Goal: Use online tool/utility: Utilize a website feature to perform a specific function

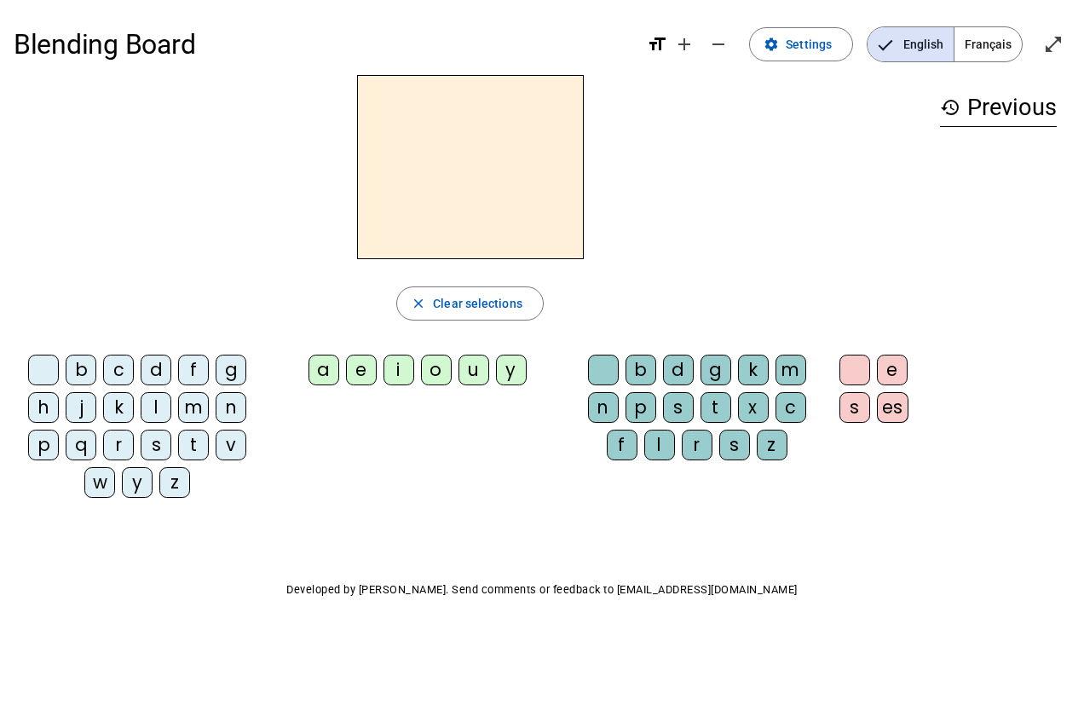
click at [213, 367] on letter-bubble "f" at bounding box center [197, 374] width 38 height 38
click at [188, 366] on div "f" at bounding box center [193, 370] width 31 height 31
click at [390, 363] on div "i" at bounding box center [399, 370] width 31 height 31
click at [631, 368] on div "b" at bounding box center [641, 370] width 31 height 31
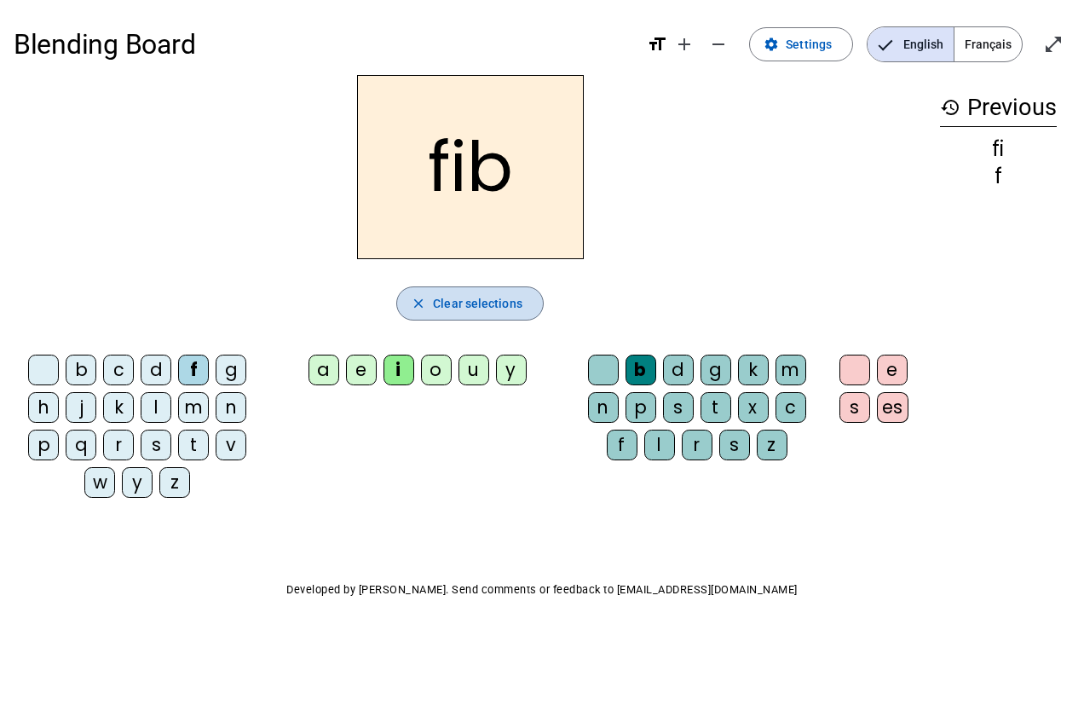
click at [484, 311] on span "Clear selections" at bounding box center [478, 303] width 90 height 20
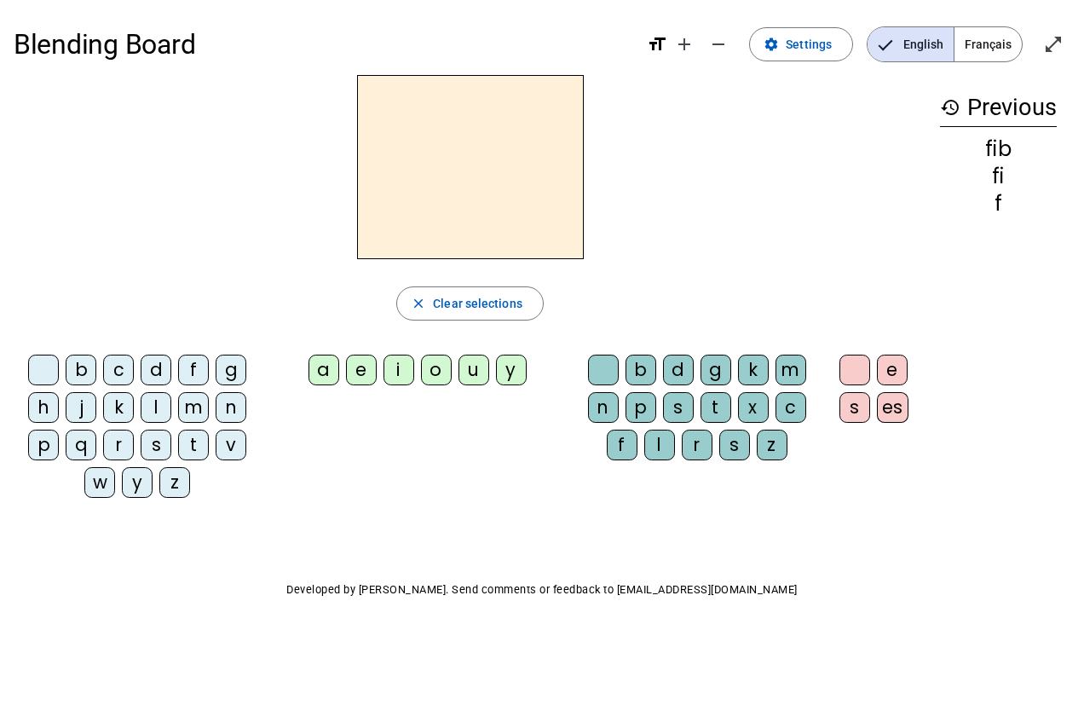
click at [309, 379] on div "a" at bounding box center [324, 370] width 31 height 31
click at [692, 408] on div "s" at bounding box center [678, 407] width 31 height 31
click at [689, 404] on div "s" at bounding box center [678, 407] width 31 height 31
click at [690, 407] on div "s" at bounding box center [678, 407] width 31 height 31
click at [690, 414] on div "s" at bounding box center [678, 407] width 31 height 31
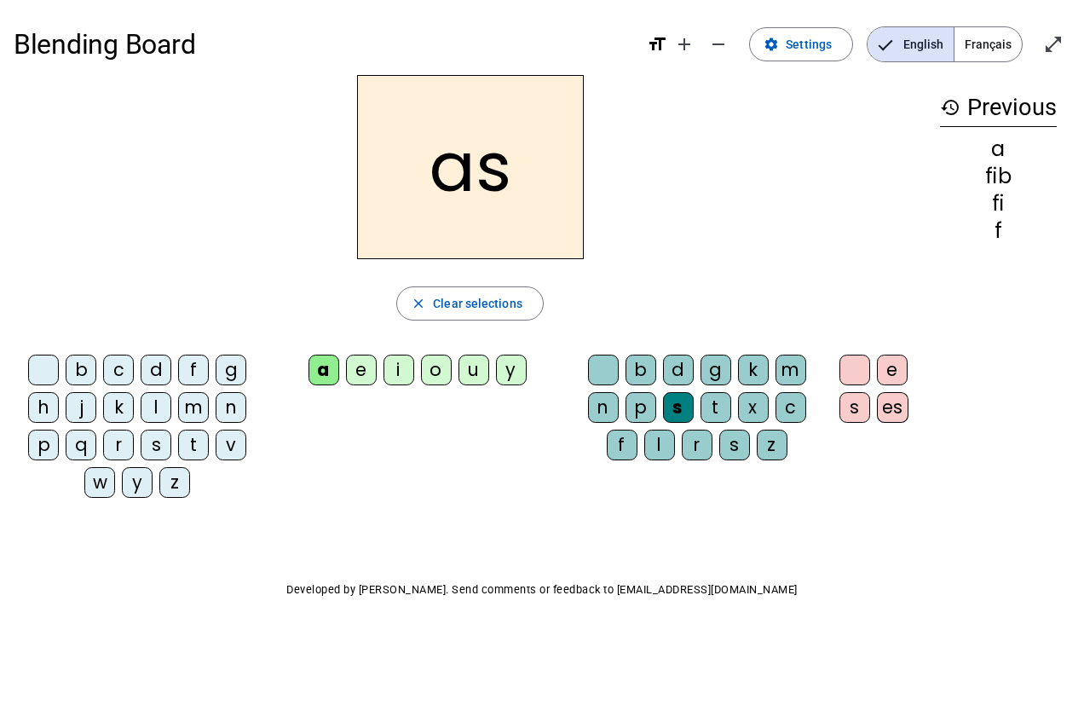
click at [651, 412] on div "p" at bounding box center [641, 407] width 31 height 31
click at [689, 409] on div "s" at bounding box center [678, 407] width 31 height 31
click at [702, 410] on div "t" at bounding box center [716, 407] width 31 height 31
click at [38, 456] on div "p" at bounding box center [43, 445] width 31 height 31
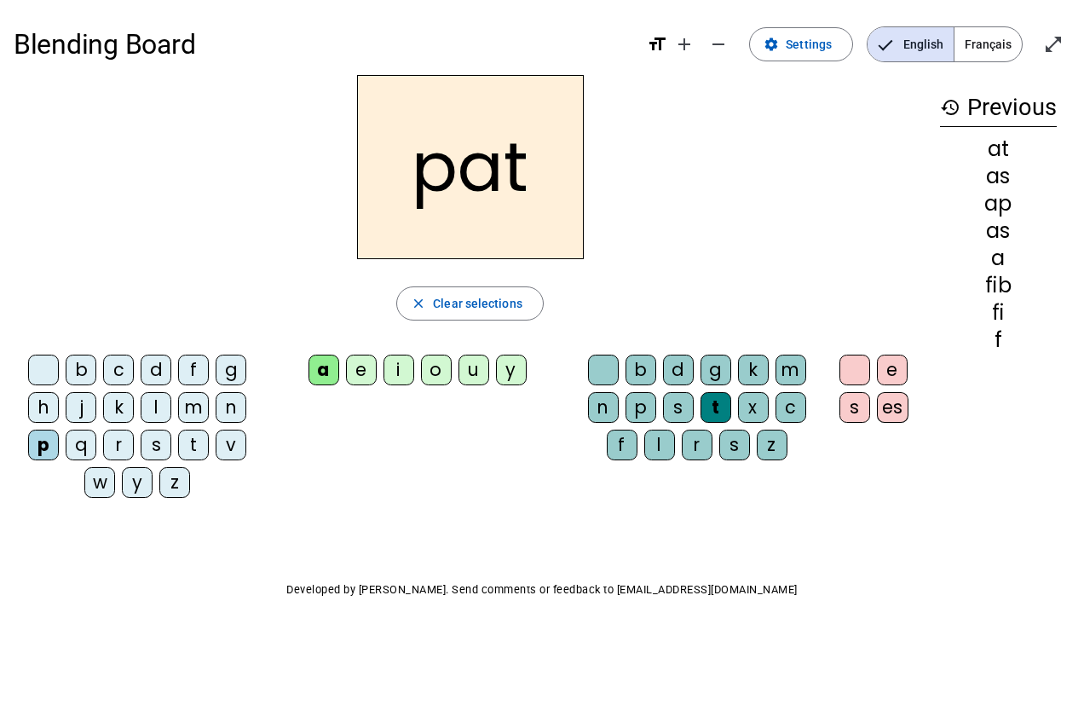
click at [146, 448] on div "s" at bounding box center [156, 445] width 31 height 31
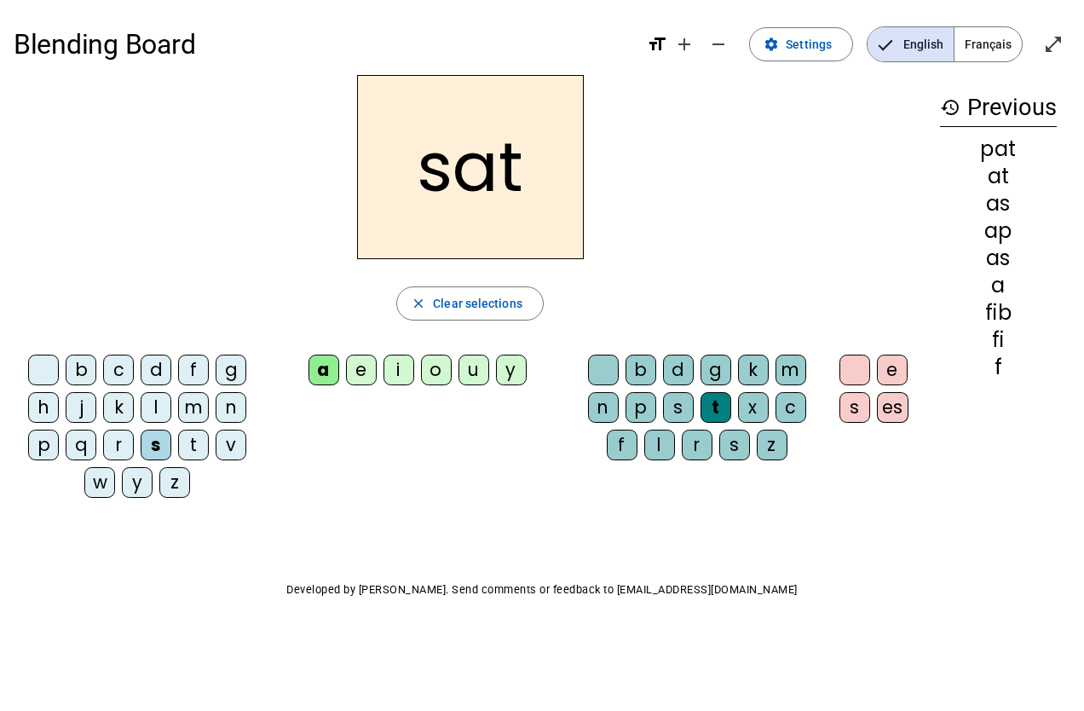
click at [180, 412] on div "m" at bounding box center [193, 407] width 31 height 31
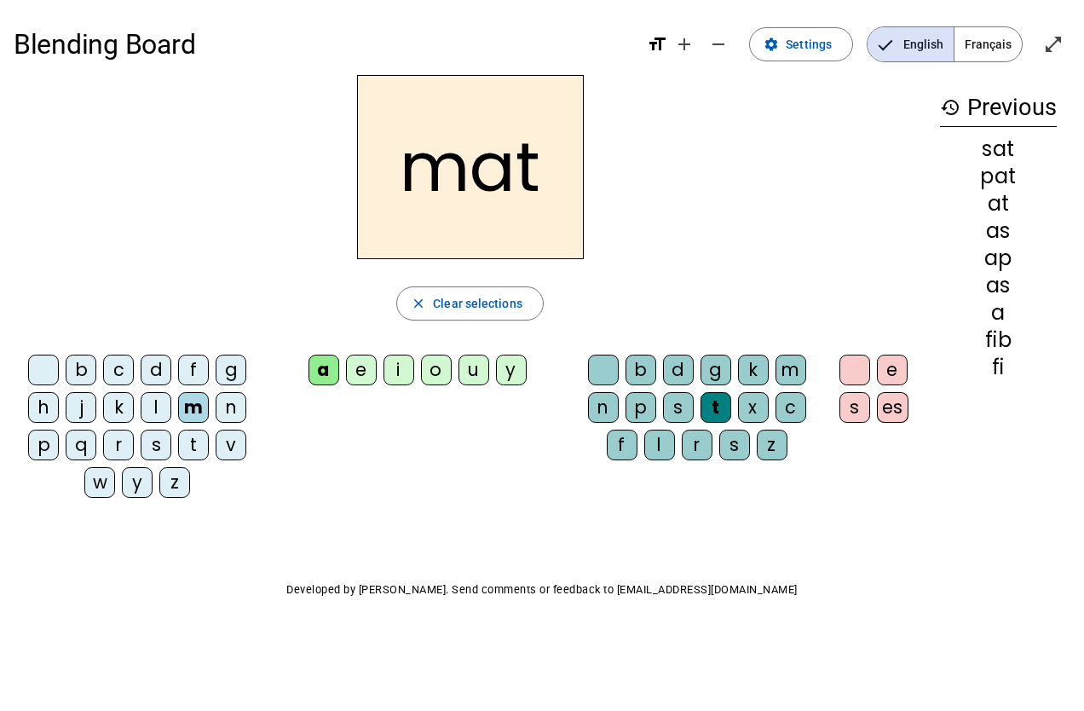
click at [182, 449] on div "t" at bounding box center [193, 445] width 31 height 31
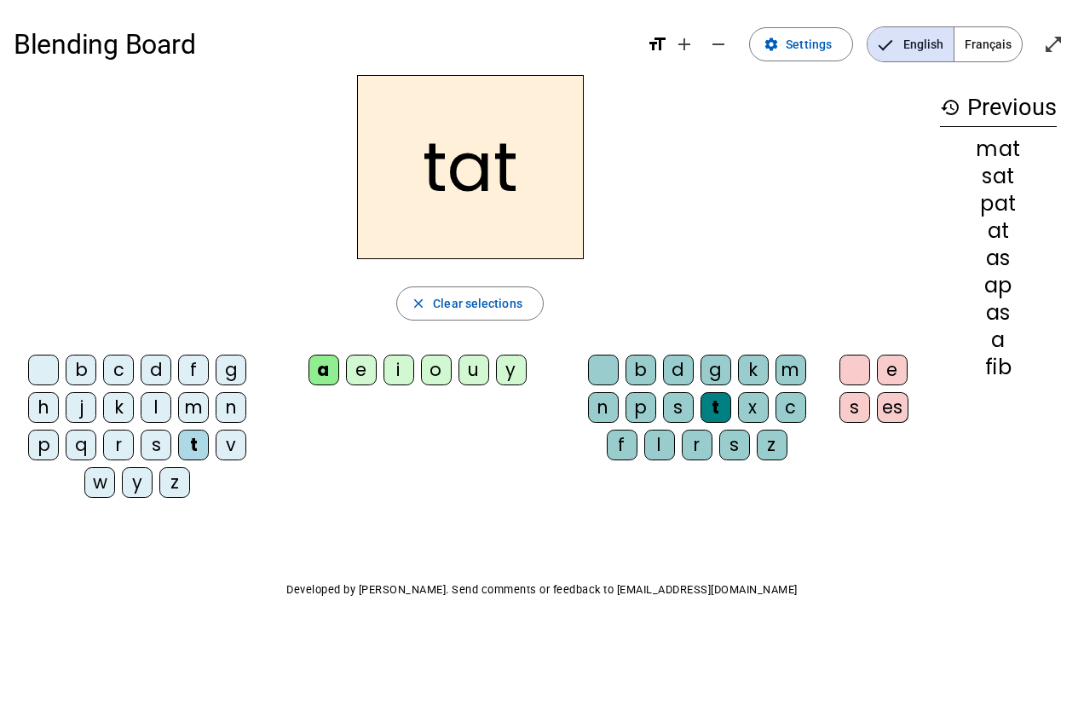
click at [93, 381] on div "b" at bounding box center [81, 370] width 31 height 31
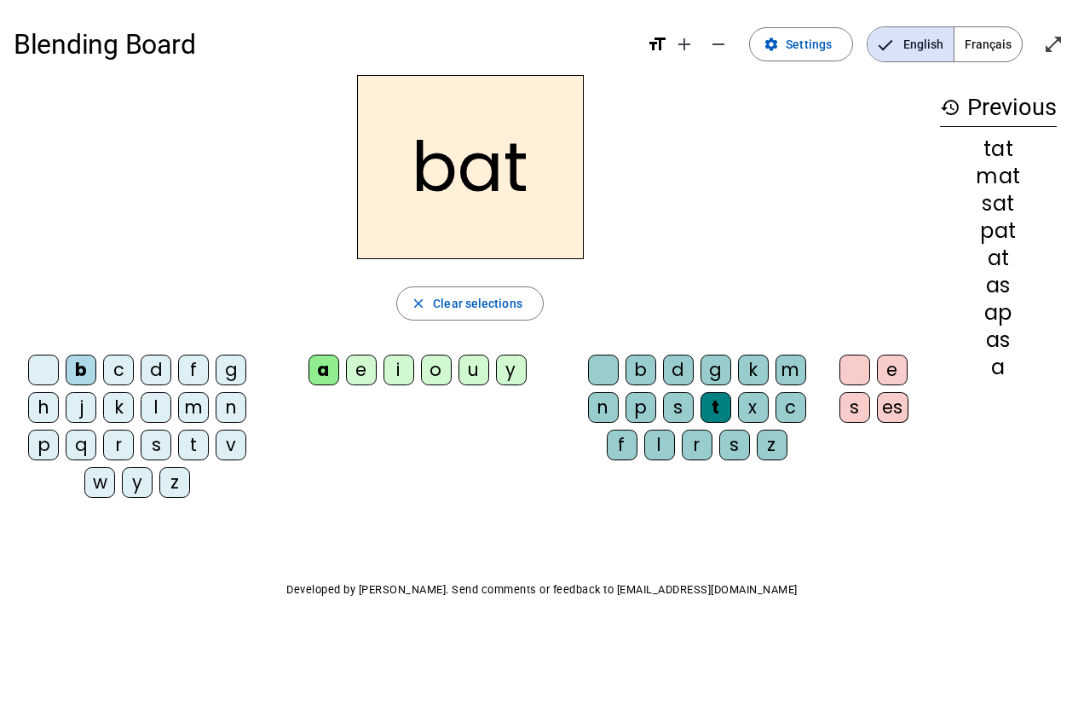
click at [106, 378] on div "c" at bounding box center [118, 370] width 31 height 31
